Goal: Transaction & Acquisition: Purchase product/service

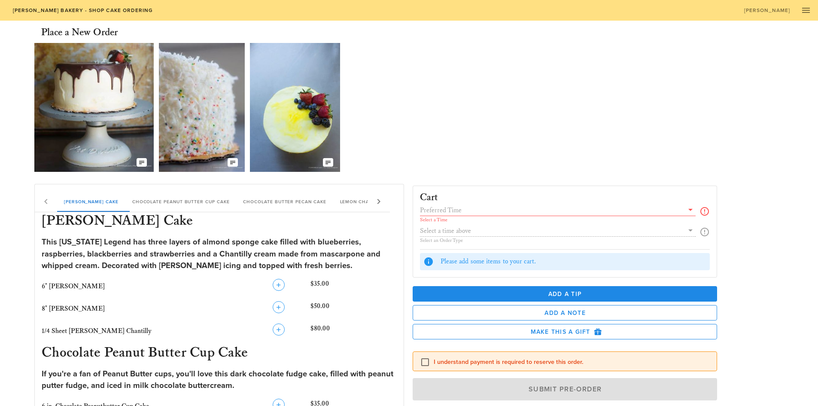
click at [465, 210] on input "text" at bounding box center [552, 209] width 264 height 11
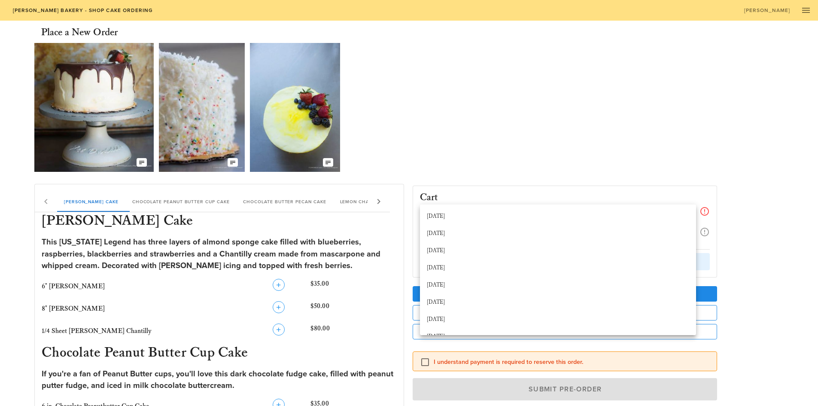
click at [449, 250] on div "[DATE]" at bounding box center [558, 250] width 262 height 7
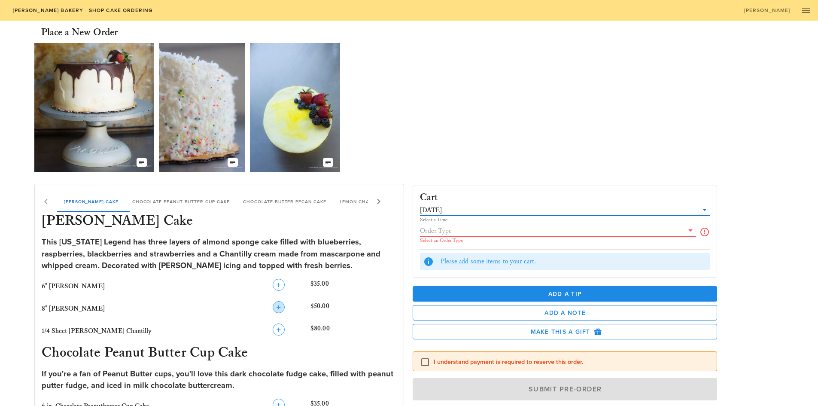
click at [277, 310] on icon "button" at bounding box center [279, 307] width 10 height 10
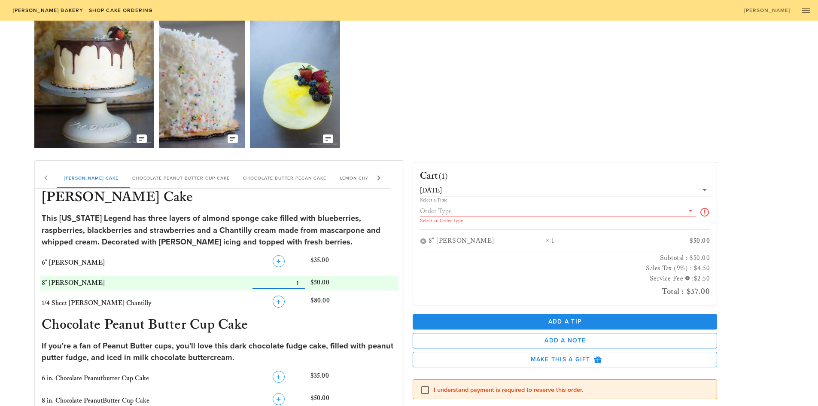
scroll to position [43, 0]
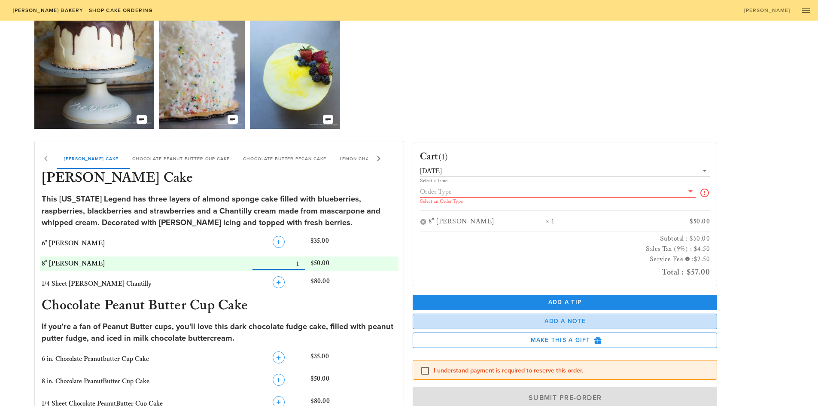
click at [562, 323] on span "Add a Note" at bounding box center [565, 320] width 290 height 7
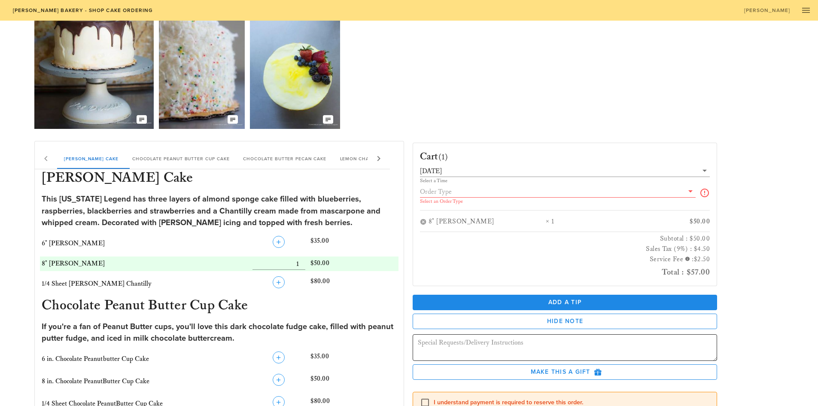
click at [455, 347] on textarea at bounding box center [568, 349] width 300 height 24
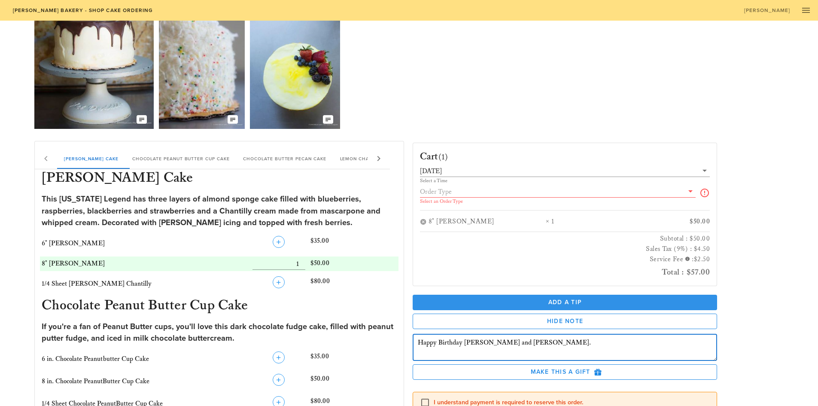
type textarea "Happy Birthday [PERSON_NAME] and [PERSON_NAME]."
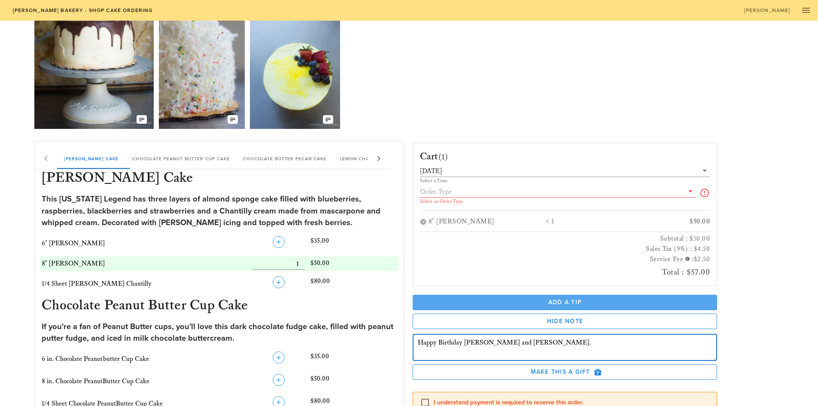
click at [562, 304] on span "Add a Tip" at bounding box center [565, 301] width 291 height 7
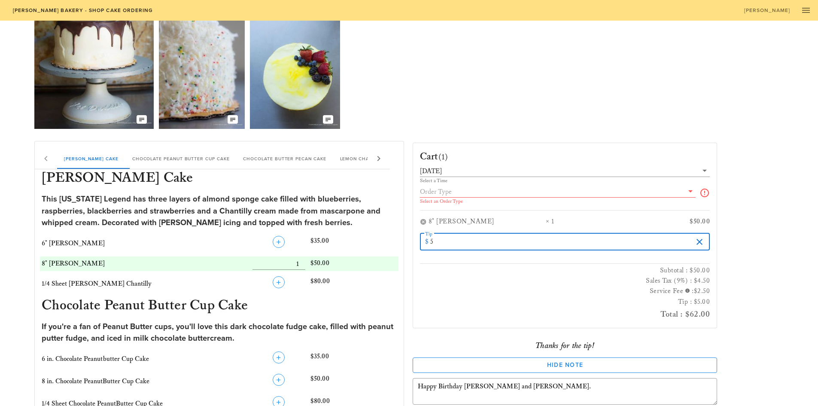
click at [563, 273] on h3 "Subtotal : $50.00" at bounding box center [565, 270] width 290 height 10
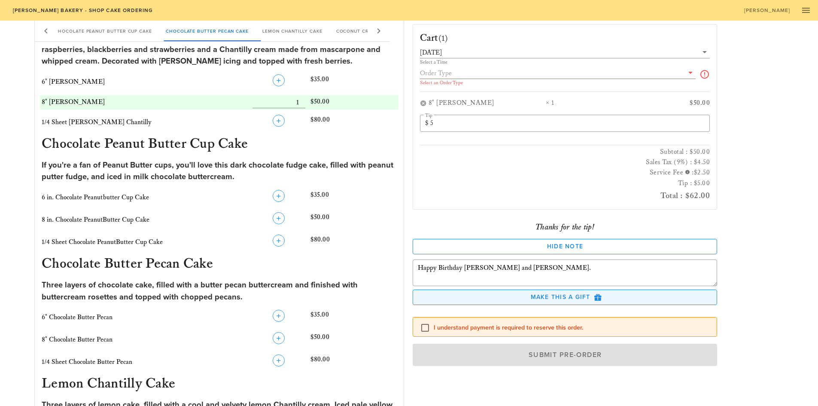
scroll to position [215, 0]
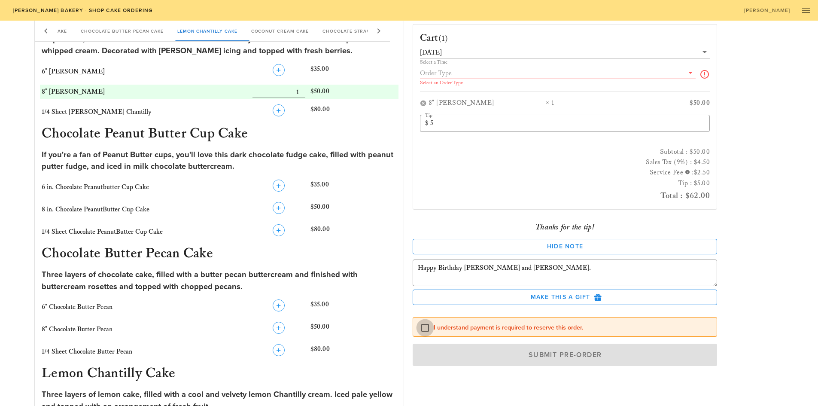
click at [427, 326] on div at bounding box center [425, 327] width 15 height 15
checkbox input "true"
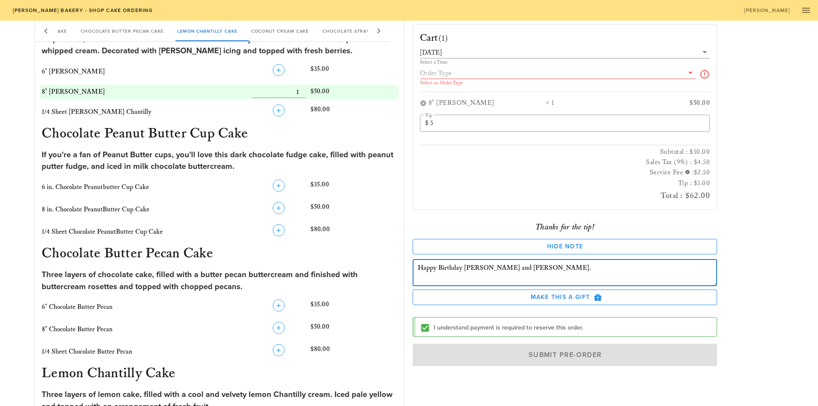
click at [527, 272] on textarea "Happy Birthday [PERSON_NAME] and [PERSON_NAME]." at bounding box center [568, 274] width 300 height 24
type textarea "Happy Birthday [PERSON_NAME] and [PERSON_NAME]"
click at [471, 70] on input "text" at bounding box center [552, 72] width 264 height 11
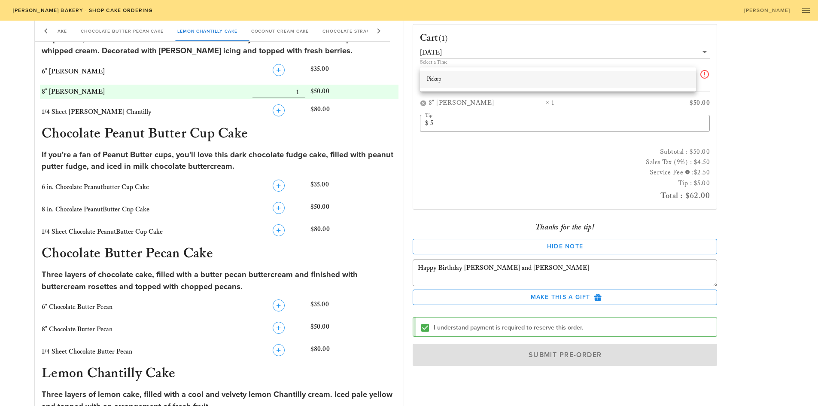
click at [440, 80] on div "Pickup" at bounding box center [558, 79] width 262 height 7
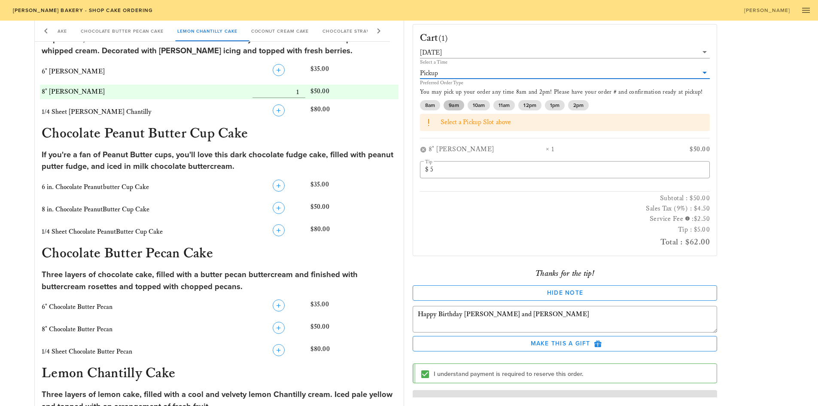
click at [456, 104] on span "9am" at bounding box center [454, 105] width 10 height 10
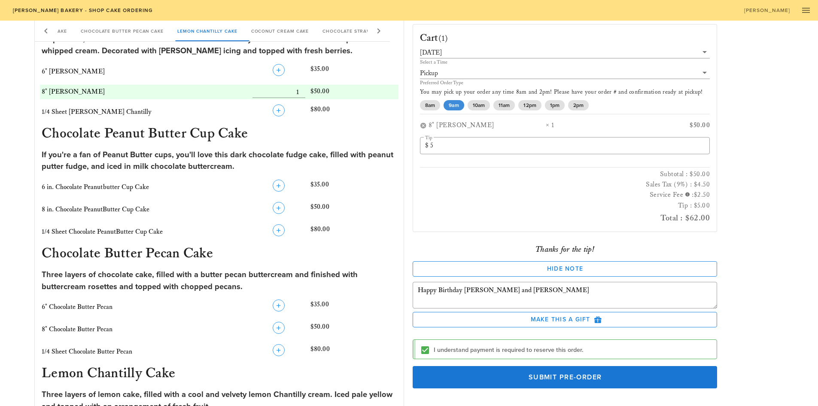
scroll to position [1, 0]
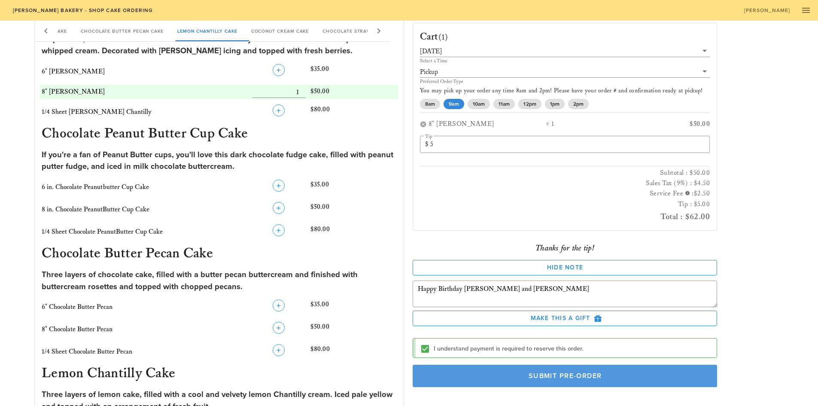
click at [551, 380] on button "Submit Pre-Order" at bounding box center [565, 376] width 305 height 22
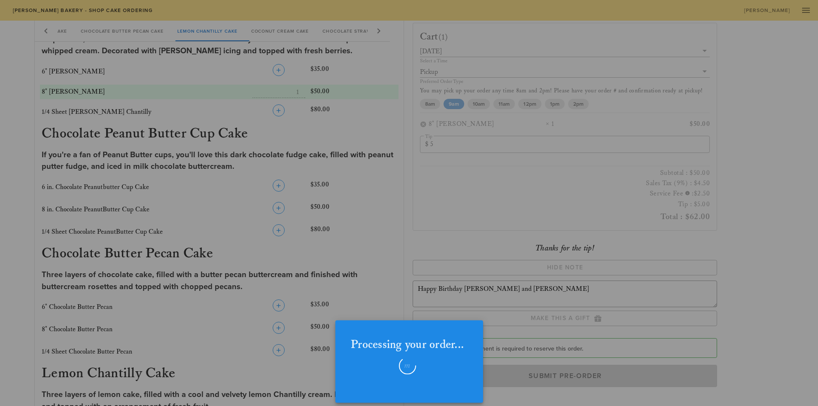
checkbox input "false"
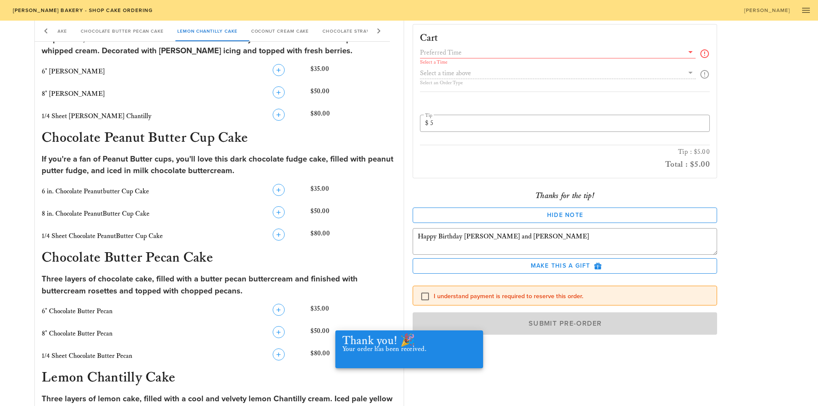
scroll to position [0, 0]
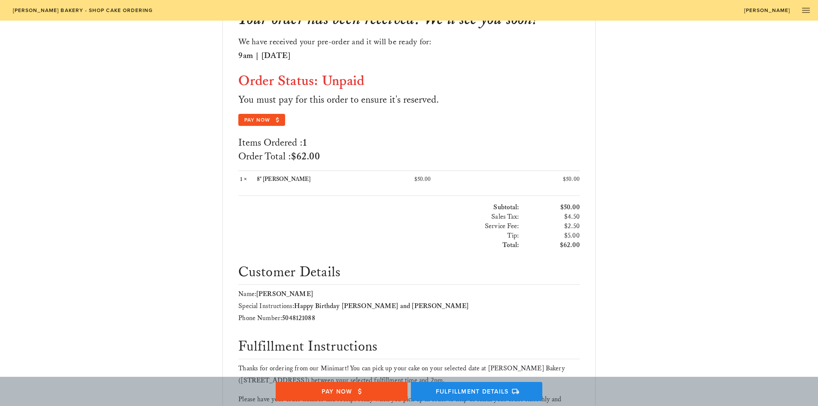
scroll to position [129, 0]
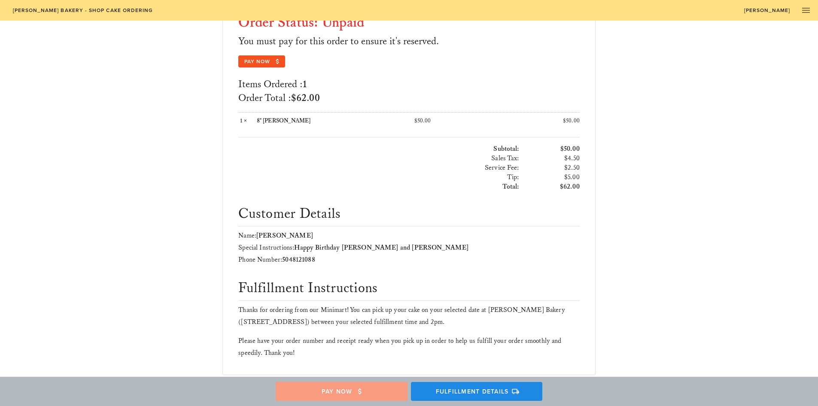
click at [351, 390] on span "Pay Now" at bounding box center [341, 391] width 115 height 8
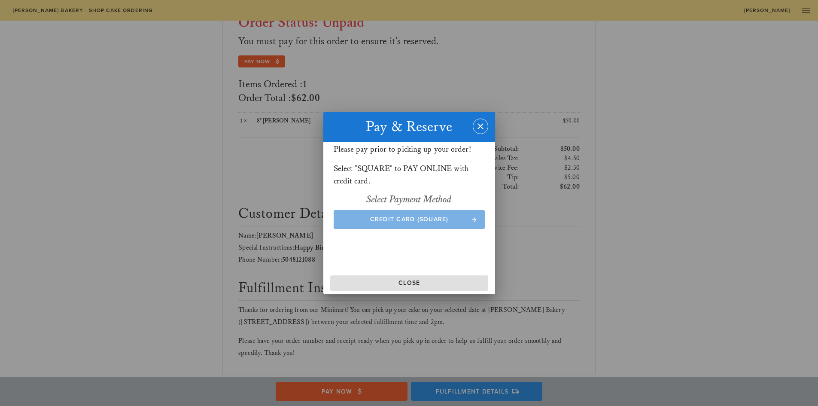
click at [414, 221] on span "Credit Card (Square)" at bounding box center [409, 219] width 134 height 7
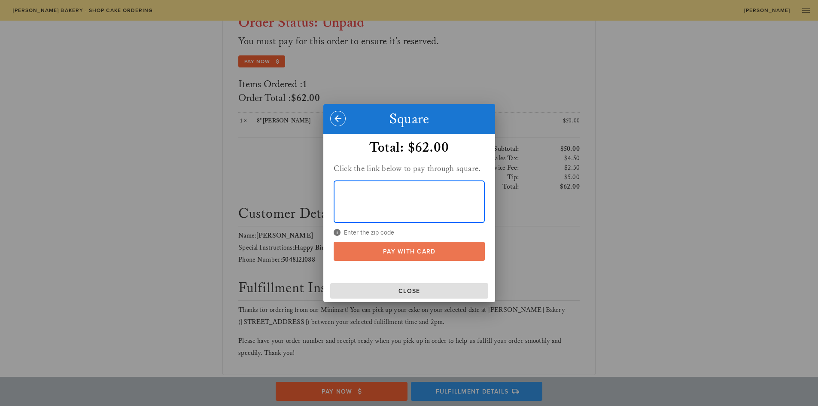
click at [411, 251] on span "Pay With Card" at bounding box center [409, 251] width 134 height 7
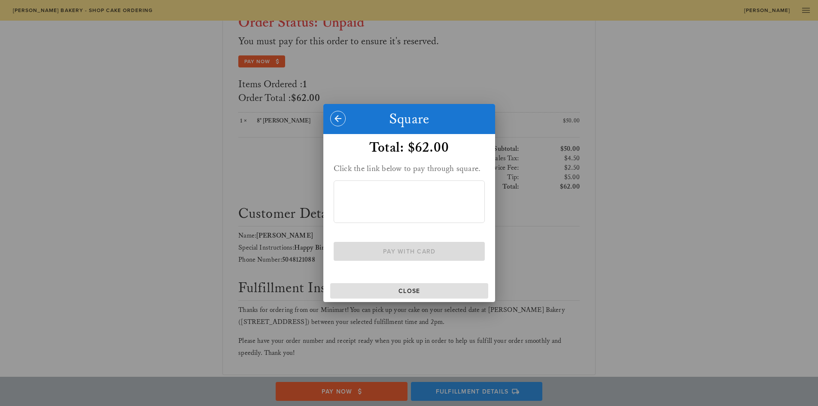
scroll to position [109, 0]
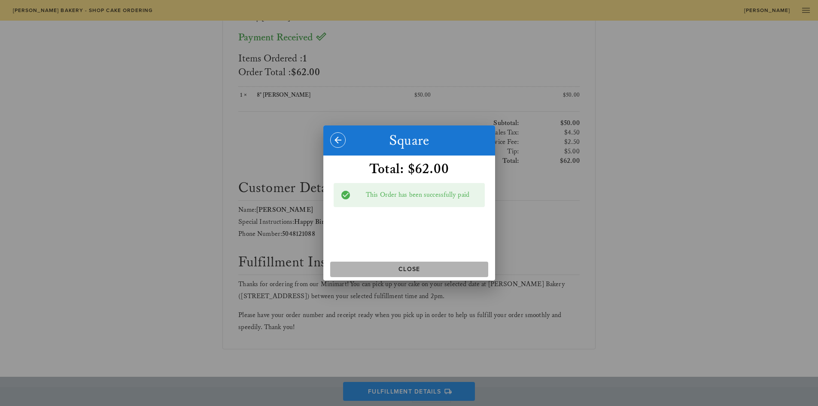
click at [419, 268] on span "Close" at bounding box center [409, 268] width 151 height 7
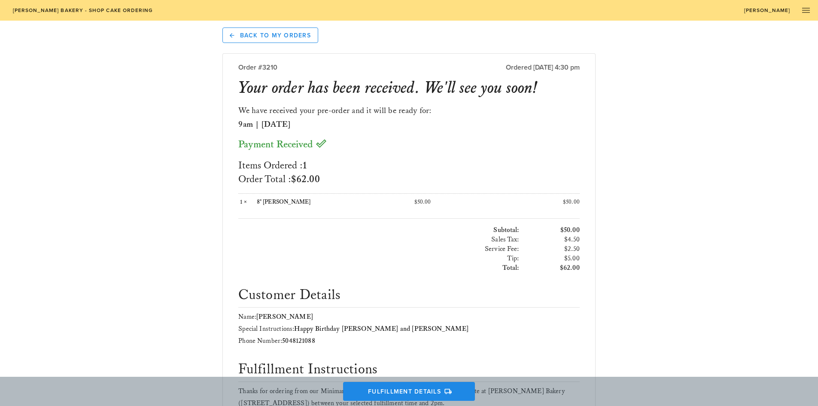
scroll to position [0, 0]
